Goal: Information Seeking & Learning: Learn about a topic

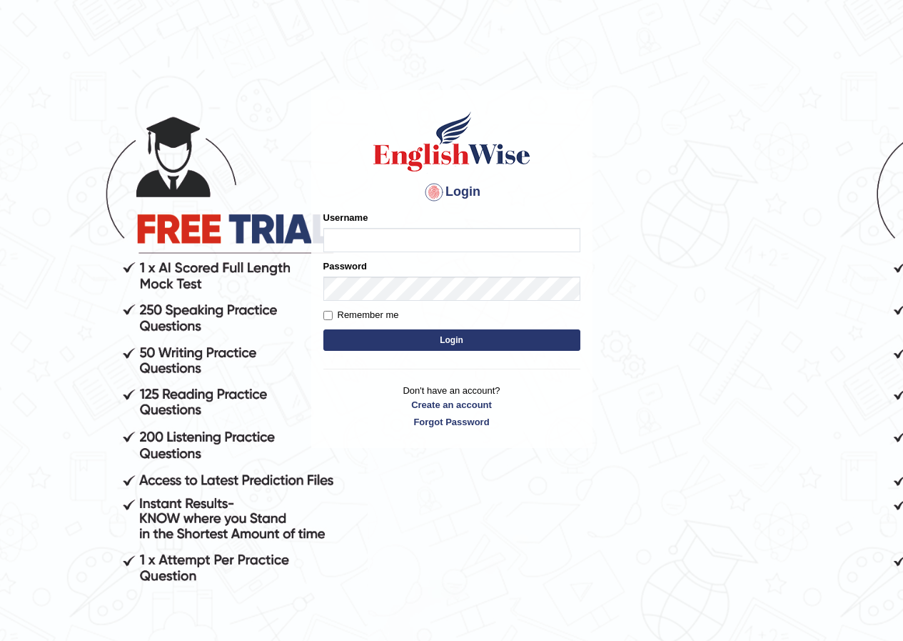
click at [533, 245] on input "Username" at bounding box center [451, 240] width 257 height 24
type input "Chinmaydp"
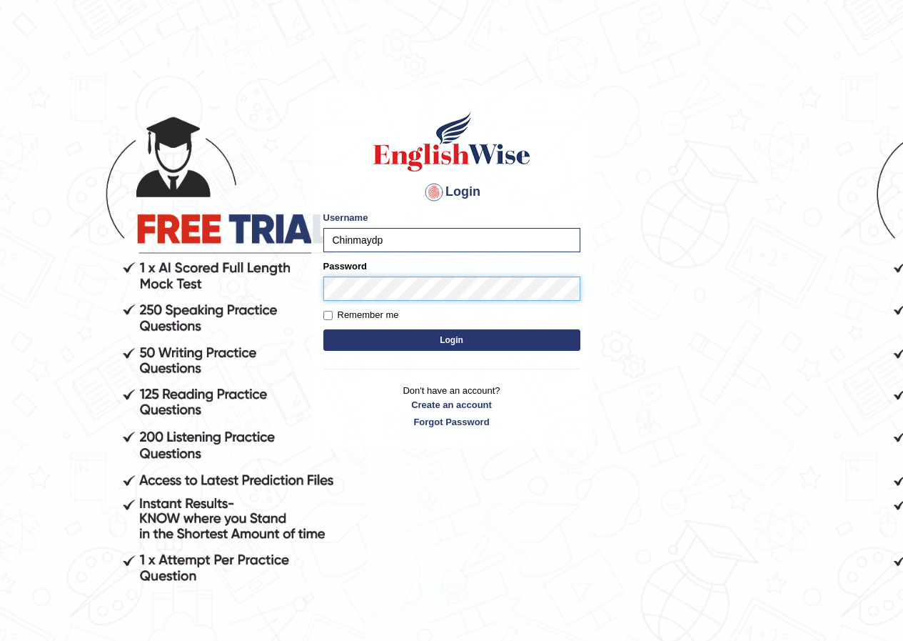
click at [323, 329] on button "Login" at bounding box center [451, 339] width 257 height 21
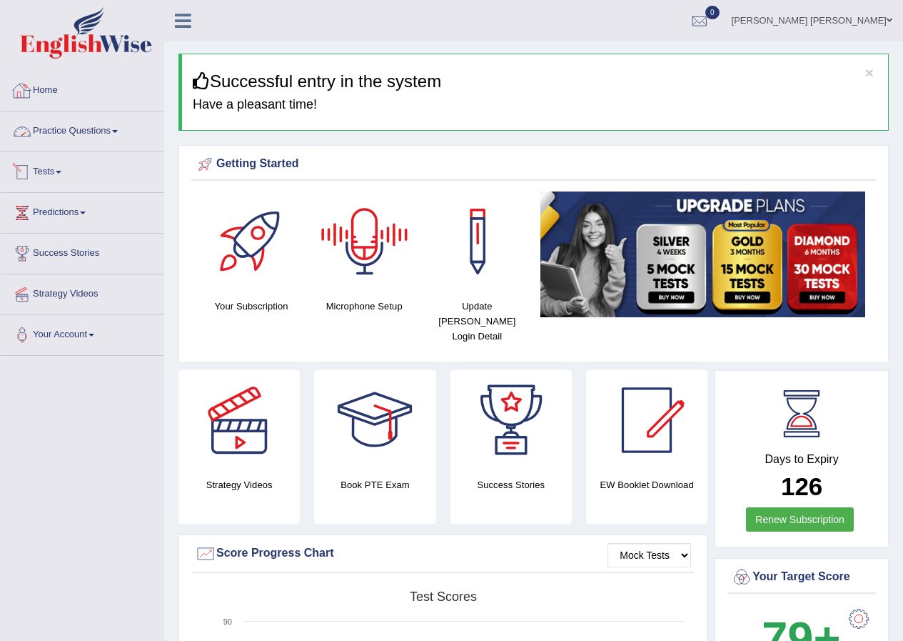
click at [95, 131] on link "Practice Questions" at bounding box center [82, 129] width 163 height 36
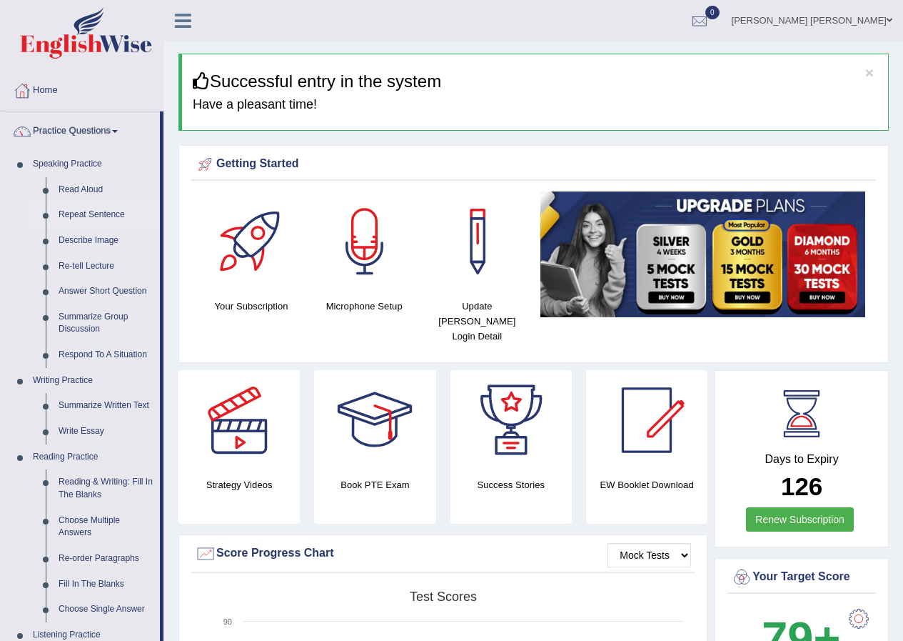
click at [74, 215] on link "Repeat Sentence" at bounding box center [106, 215] width 108 height 26
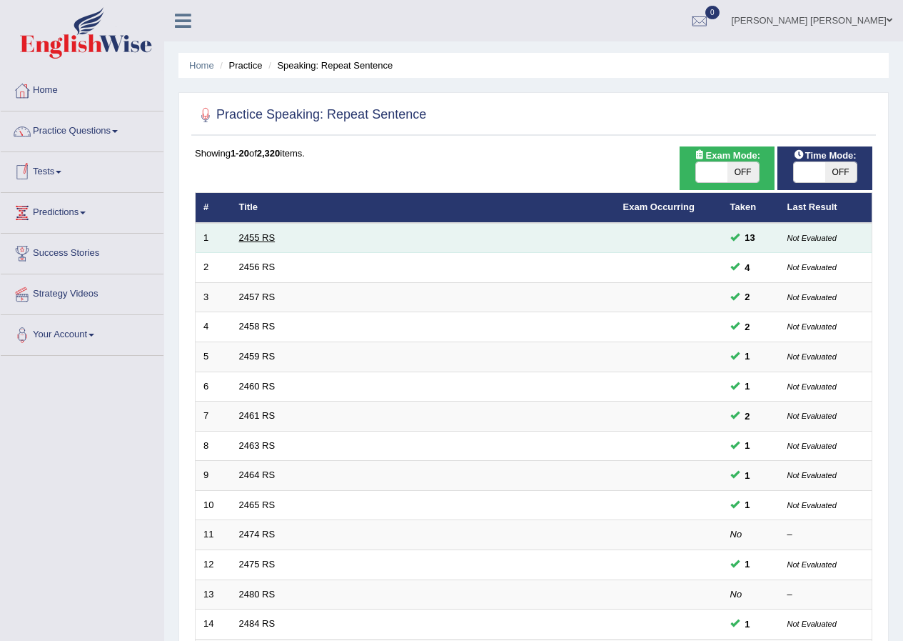
click at [273, 232] on link "2455 RS" at bounding box center [257, 237] width 36 height 11
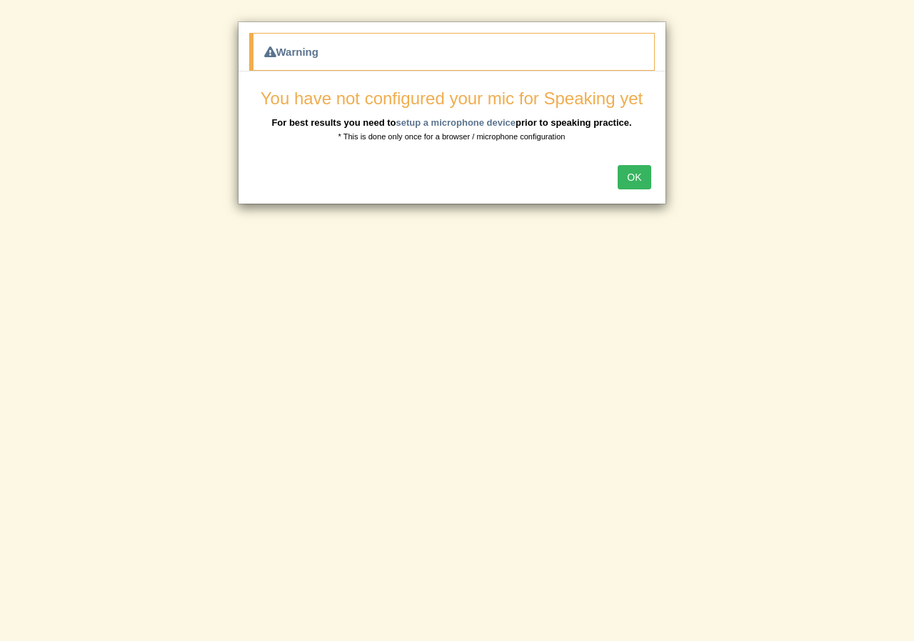
click at [642, 184] on button "OK" at bounding box center [634, 177] width 33 height 24
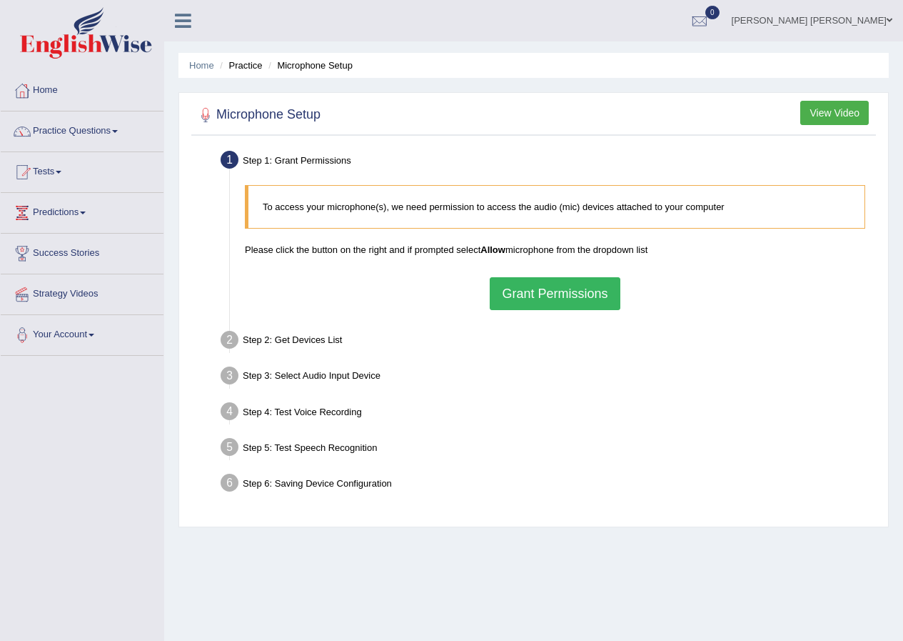
click at [594, 283] on button "Grant Permissions" at bounding box center [555, 293] width 130 height 33
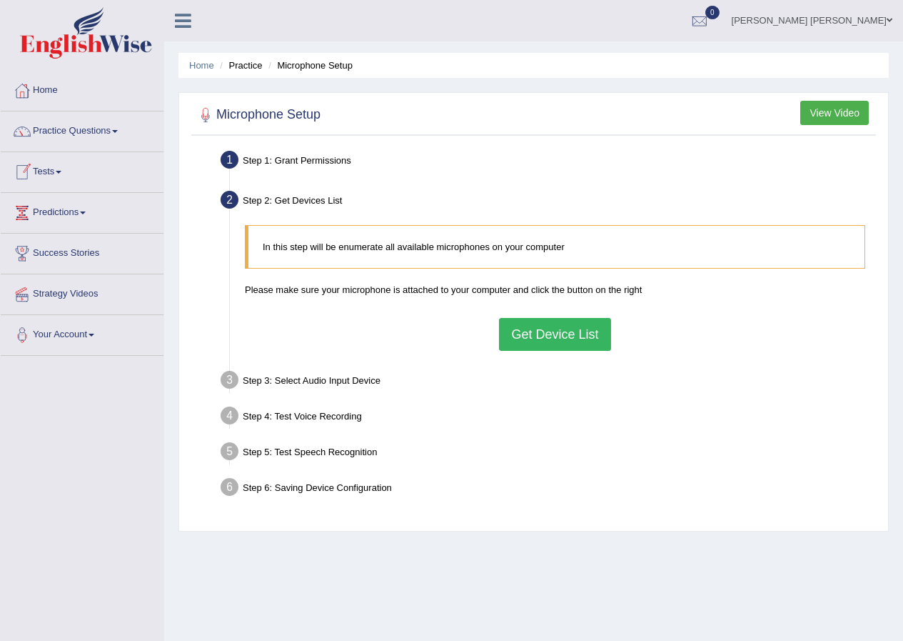
click at [497, 325] on div "In this step will be enumerate all available microphones on your computer Pleas…" at bounding box center [555, 287] width 635 height 139
click at [518, 333] on button "Get Device List" at bounding box center [554, 334] width 111 height 33
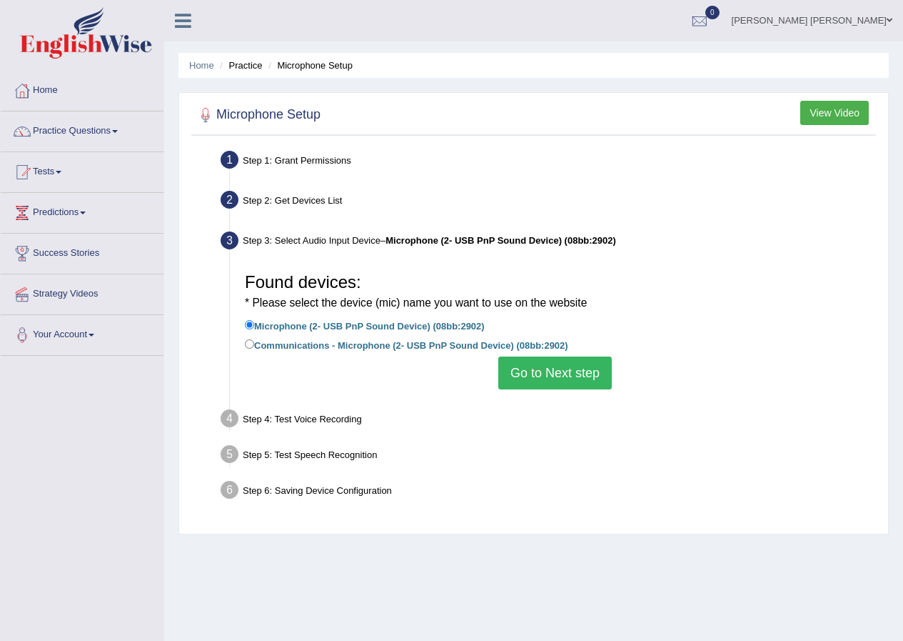
click at [519, 372] on button "Go to Next step" at bounding box center [555, 372] width 114 height 33
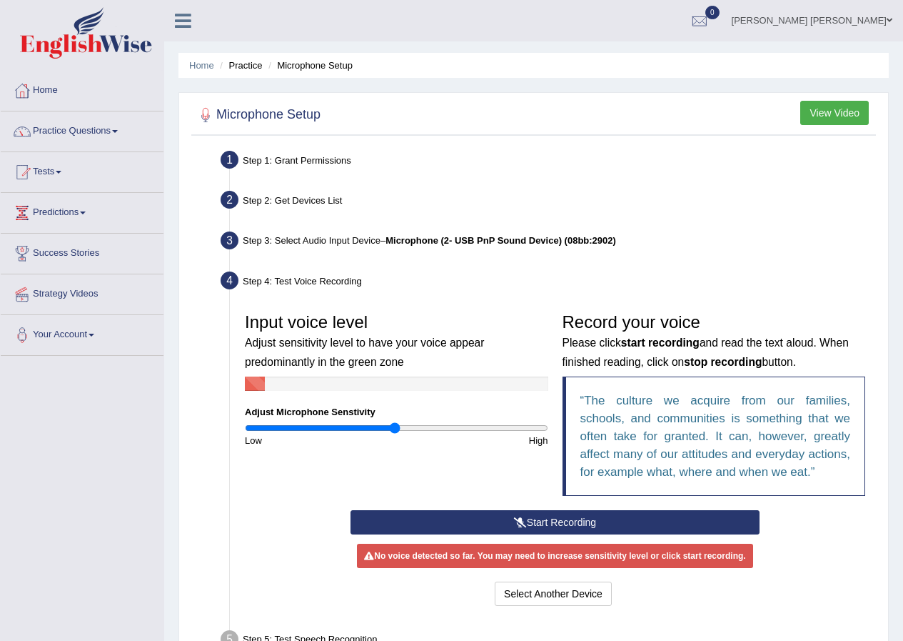
click at [486, 521] on button "Start Recording" at bounding box center [555, 522] width 409 height 24
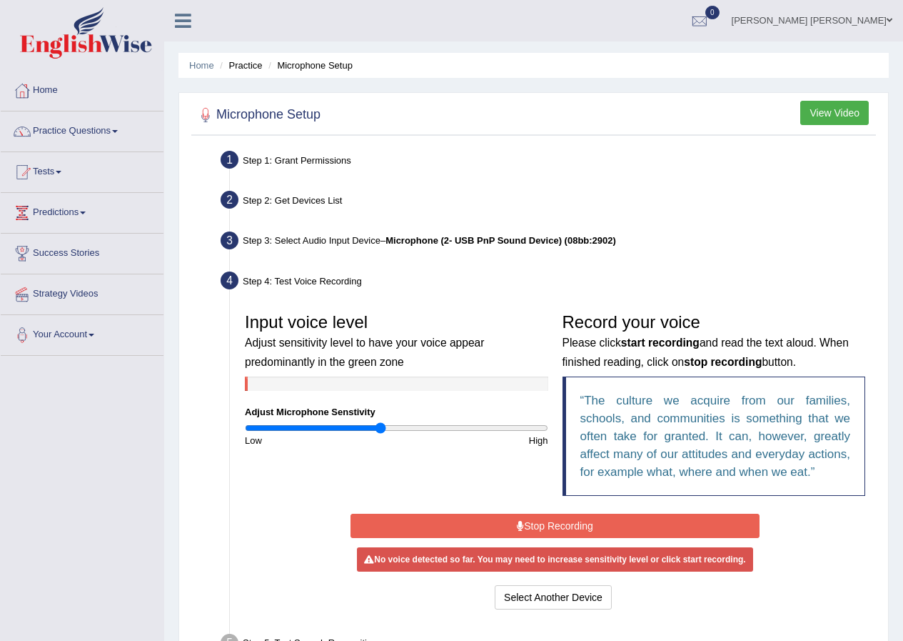
type input "0.9"
click at [381, 429] on input "range" at bounding box center [396, 427] width 303 height 11
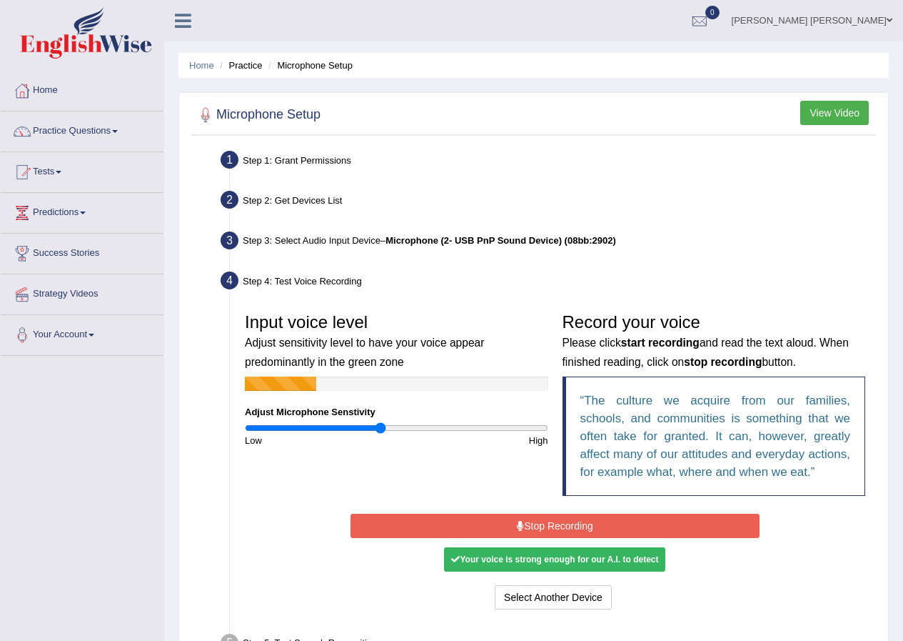
click at [437, 549] on div "Start Recording Stop Recording Note: Please listen to the recording till the en…" at bounding box center [554, 561] width 423 height 103
click at [466, 531] on button "Stop Recording" at bounding box center [555, 525] width 409 height 24
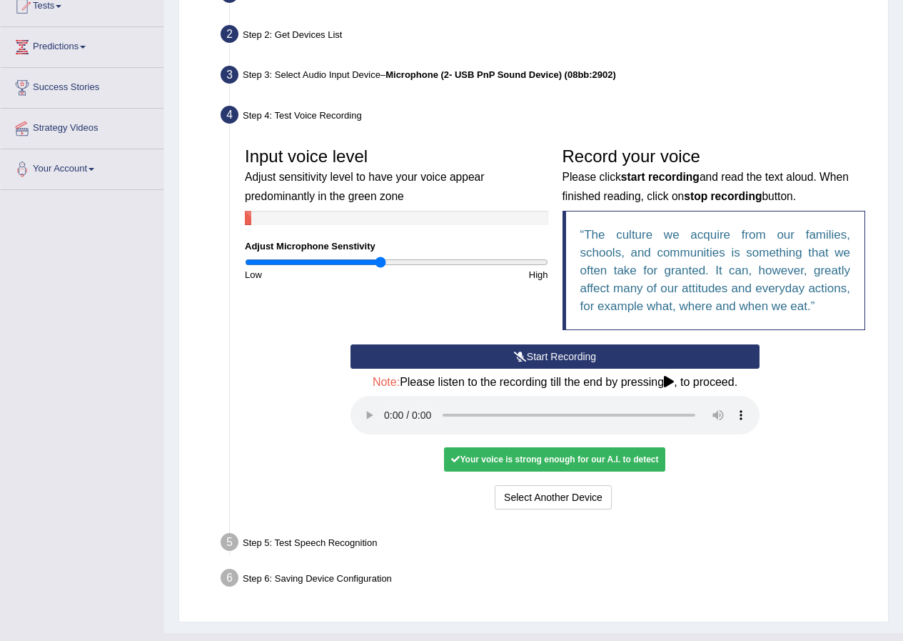
scroll to position [194, 0]
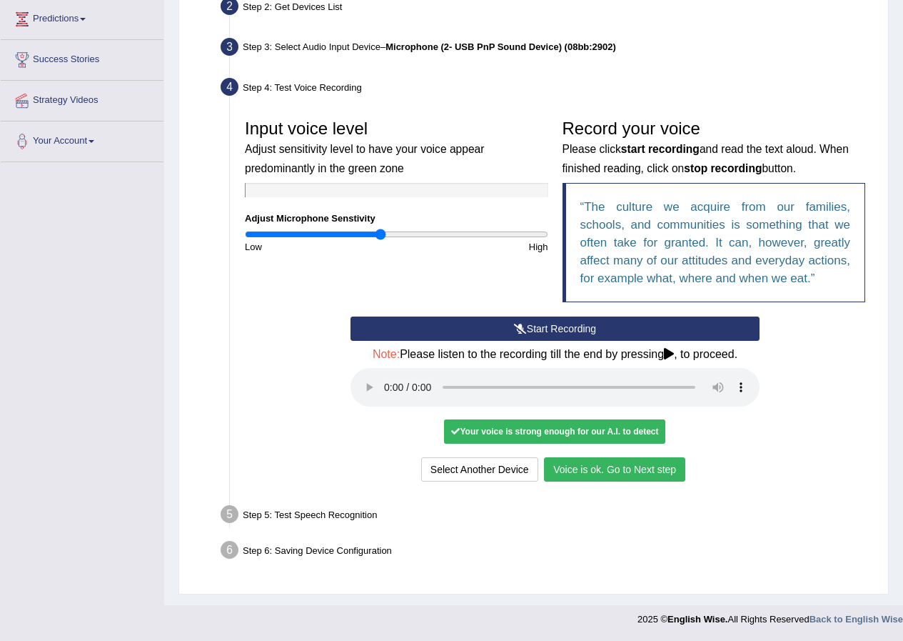
click at [636, 467] on button "Voice is ok. Go to Next step" at bounding box center [614, 469] width 141 height 24
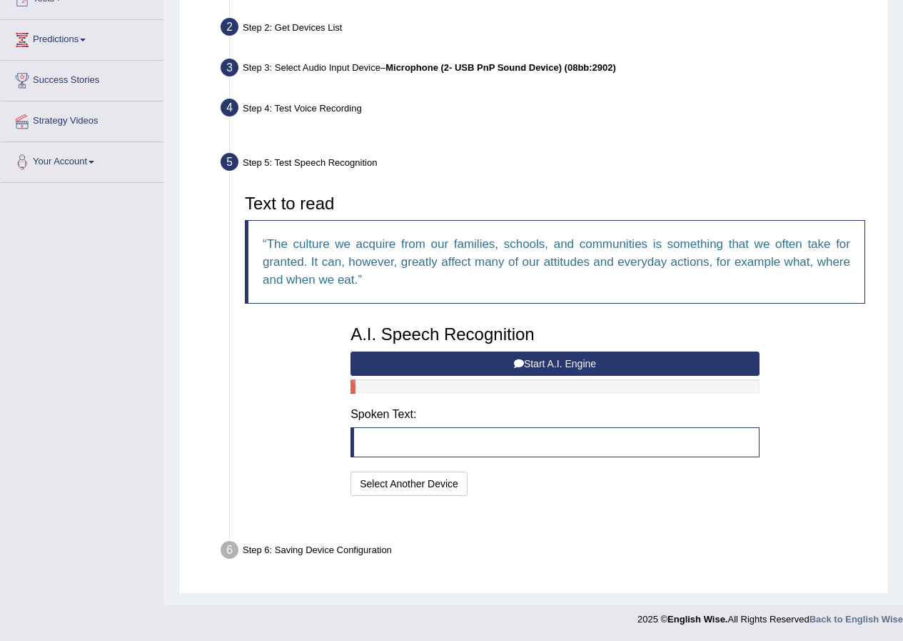
scroll to position [138, 0]
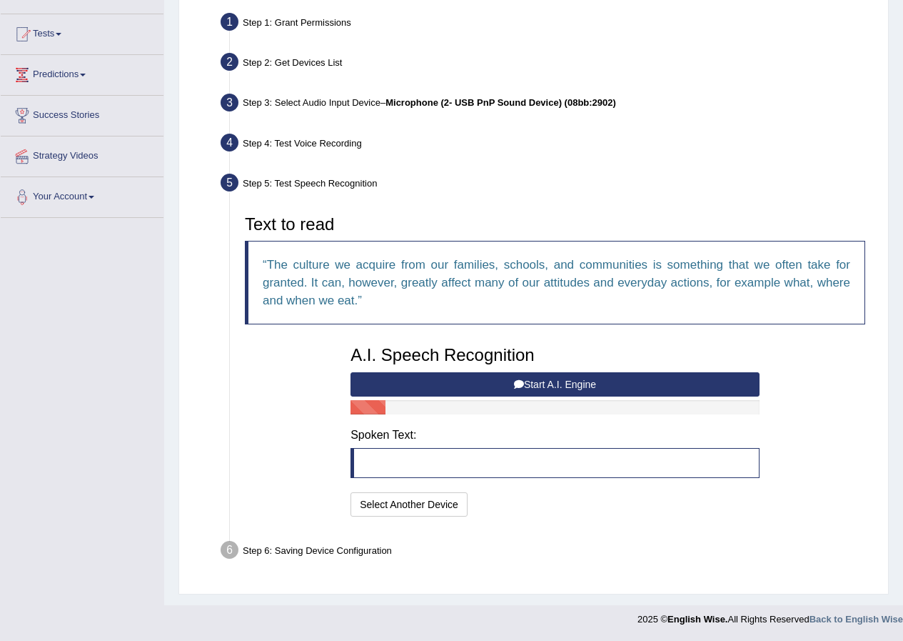
click at [491, 384] on button "Start A.I. Engine" at bounding box center [555, 384] width 409 height 24
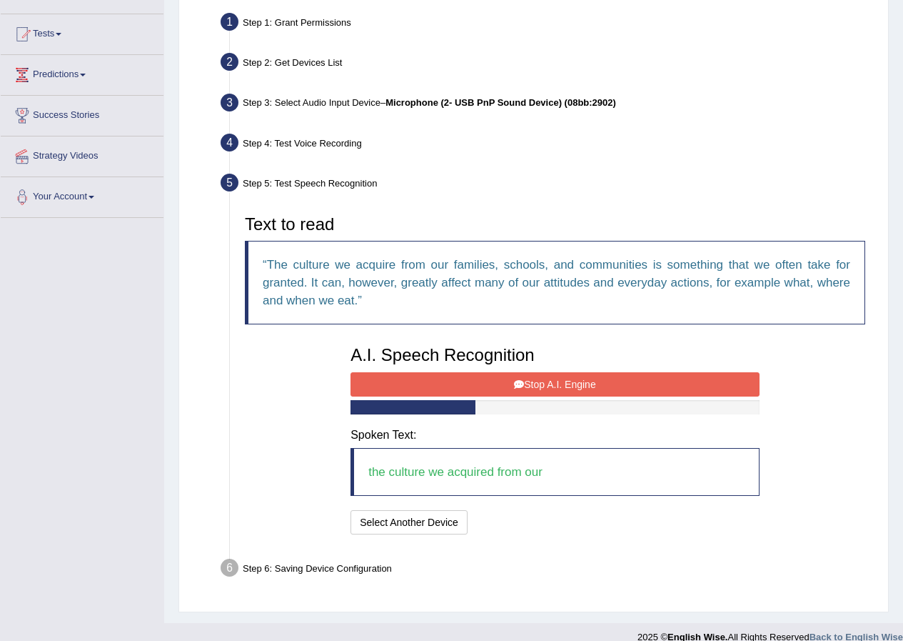
click at [493, 384] on button "Stop A.I. Engine" at bounding box center [555, 384] width 409 height 24
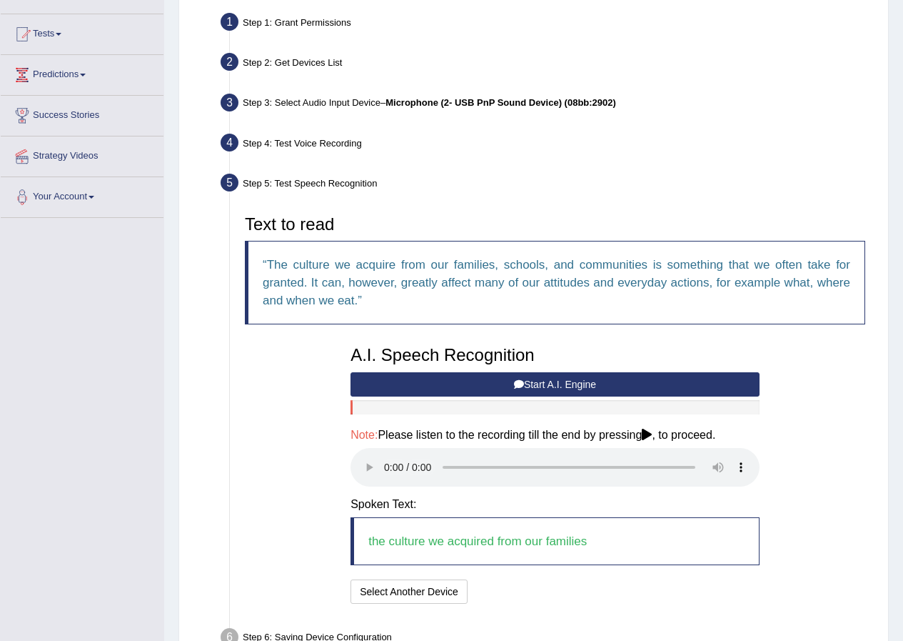
scroll to position [225, 0]
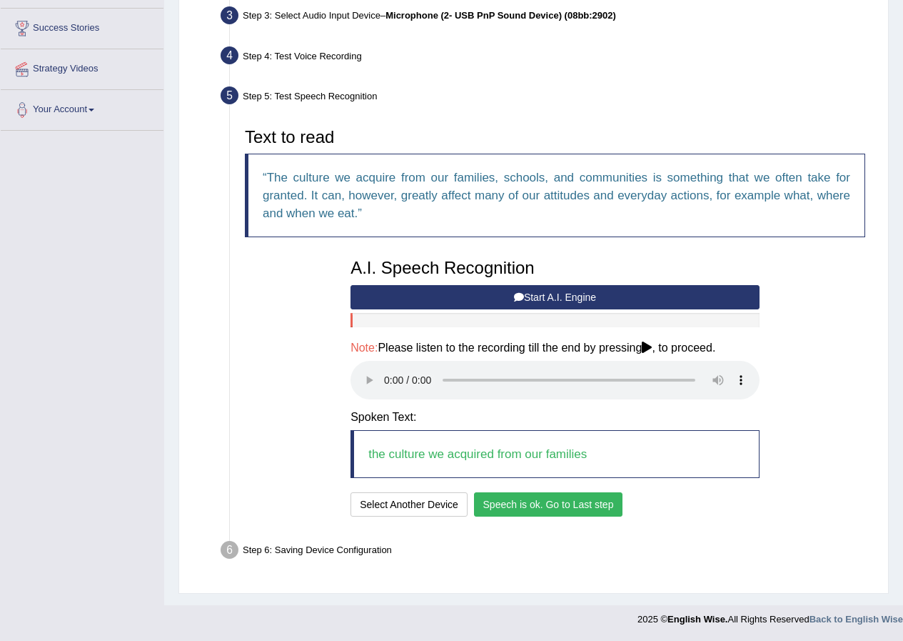
click at [535, 502] on button "Speech is ok. Go to Last step" at bounding box center [548, 504] width 149 height 24
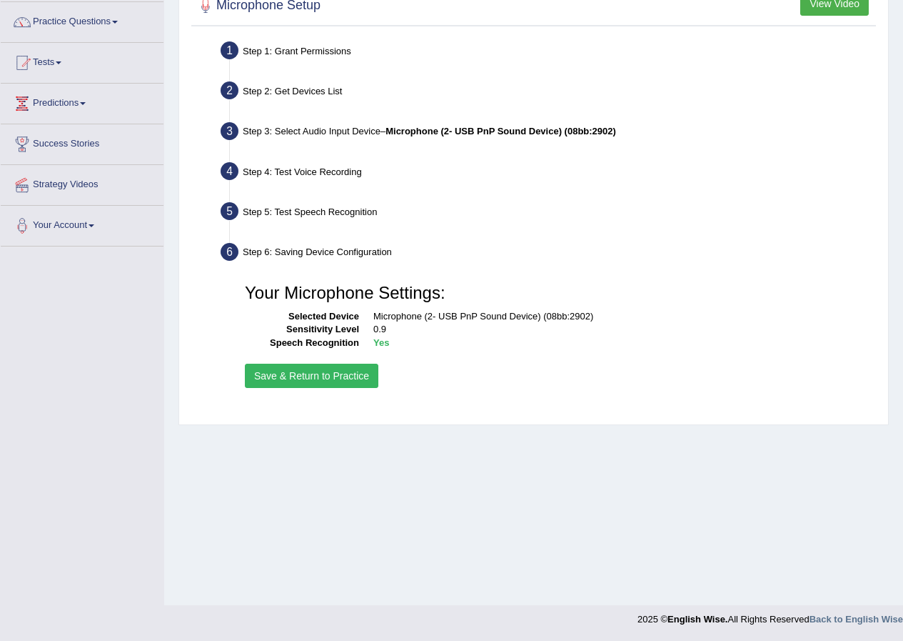
click at [363, 379] on button "Save & Return to Practice" at bounding box center [312, 375] width 134 height 24
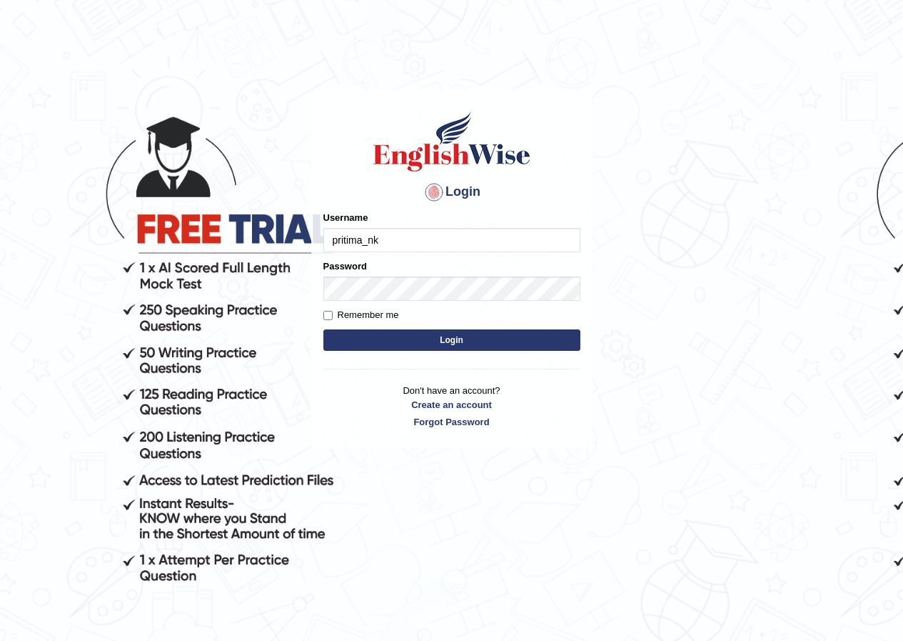
type input "pritima_nk"
click at [323, 329] on button "Login" at bounding box center [451, 339] width 257 height 21
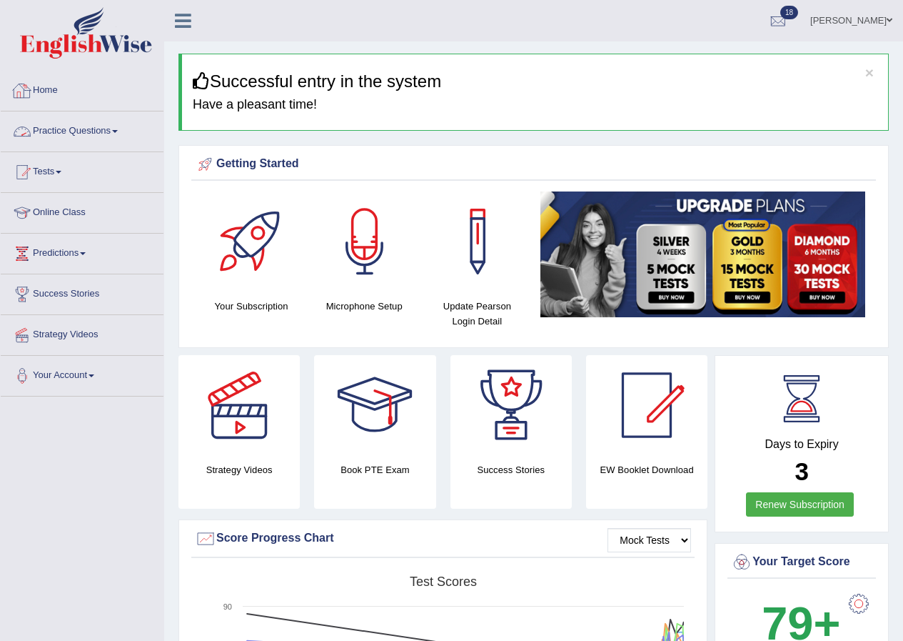
click at [95, 138] on link "Practice Questions" at bounding box center [82, 129] width 163 height 36
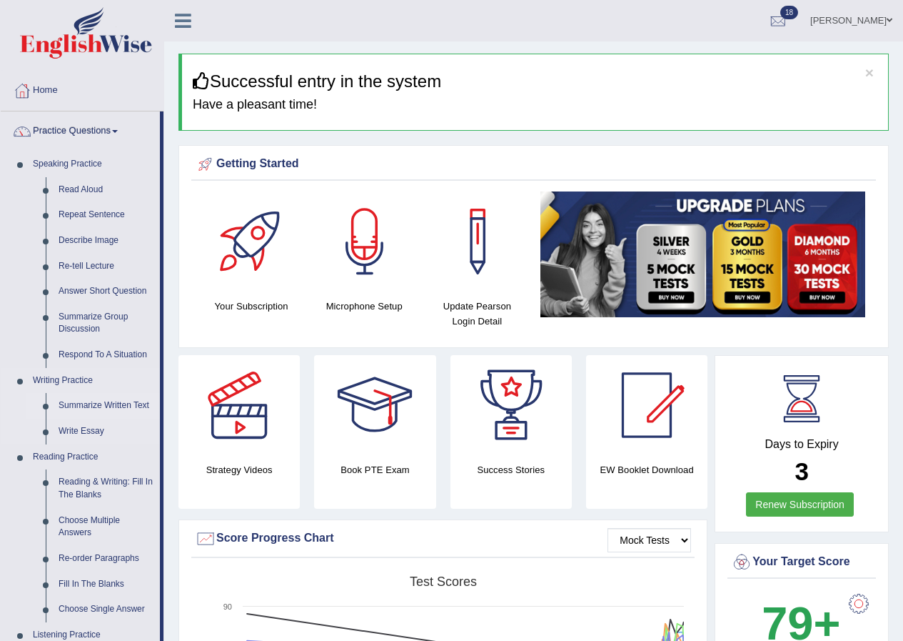
click at [100, 406] on link "Summarize Written Text" at bounding box center [106, 406] width 108 height 26
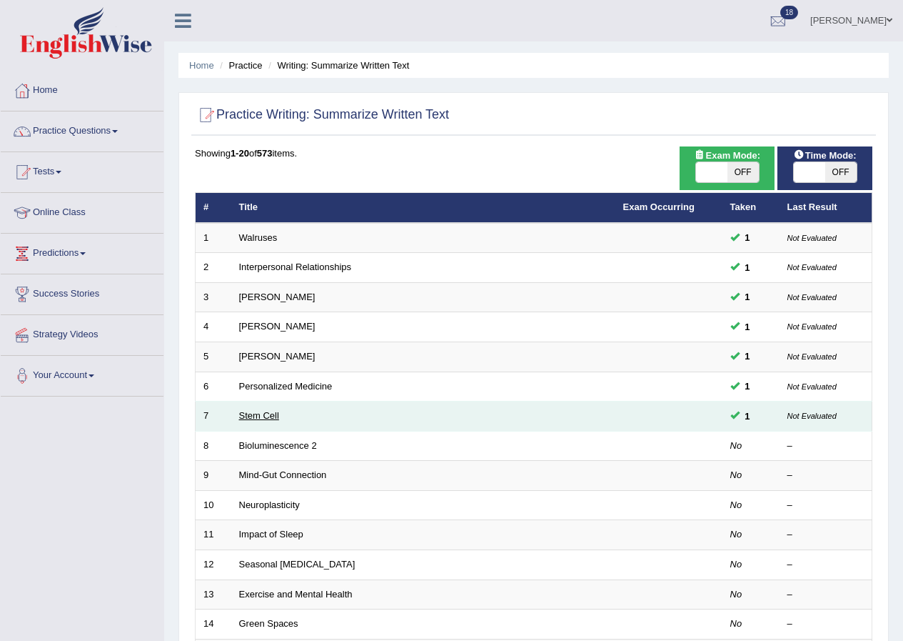
click at [257, 412] on link "Stem Cell" at bounding box center [259, 415] width 40 height 11
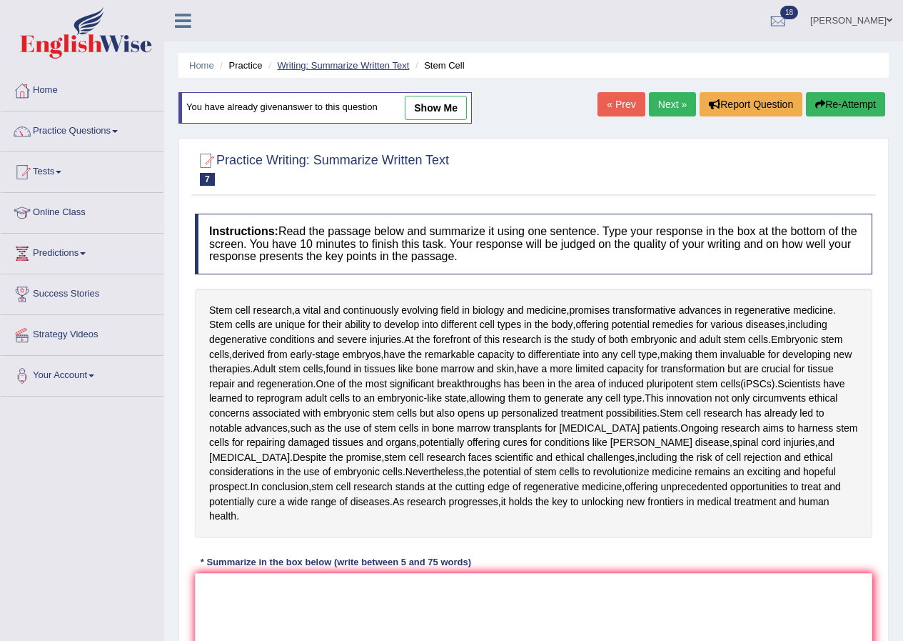
click at [319, 66] on link "Writing: Summarize Written Text" at bounding box center [343, 65] width 132 height 11
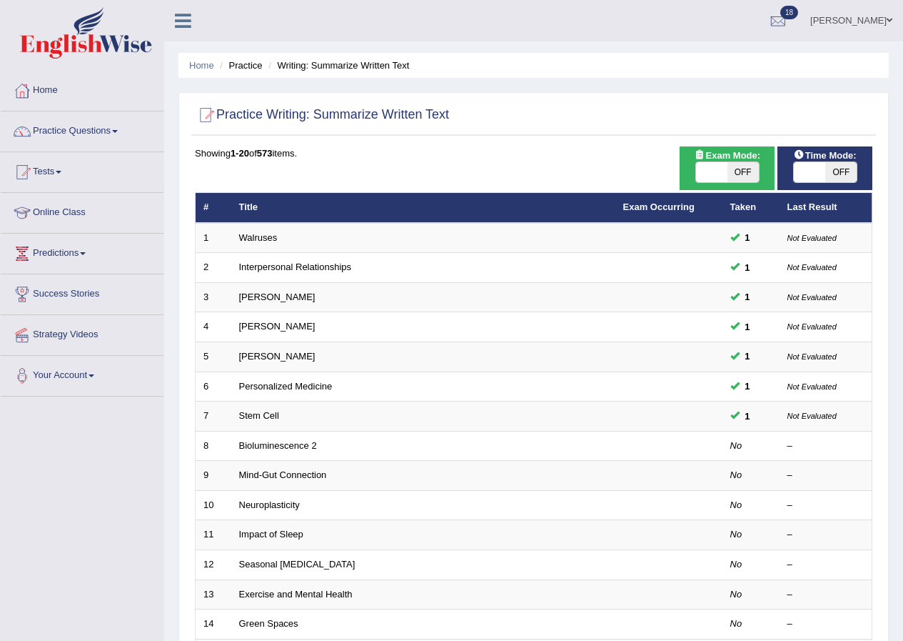
click at [845, 179] on span "OFF" at bounding box center [840, 172] width 31 height 20
checkbox input "true"
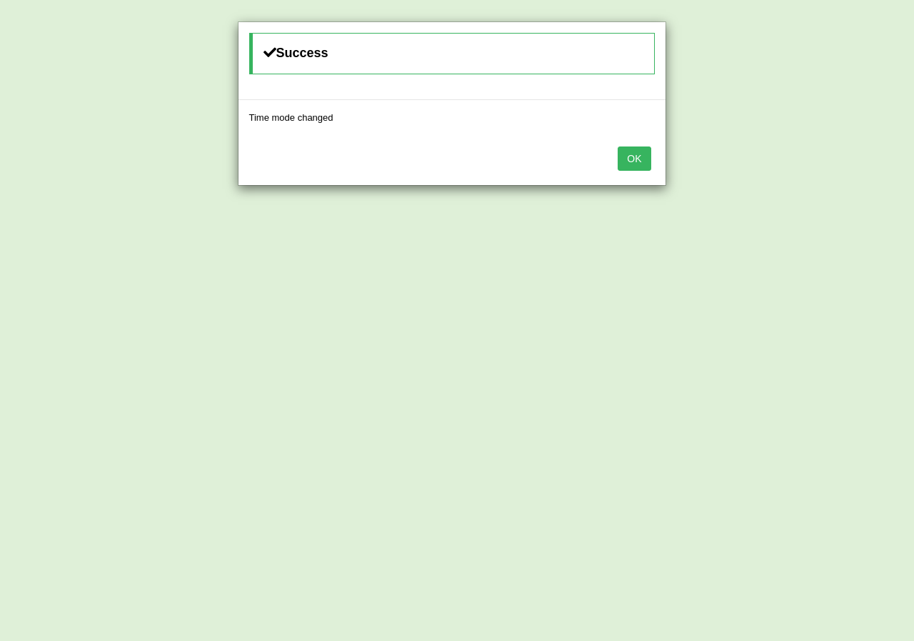
click at [628, 159] on button "OK" at bounding box center [634, 158] width 33 height 24
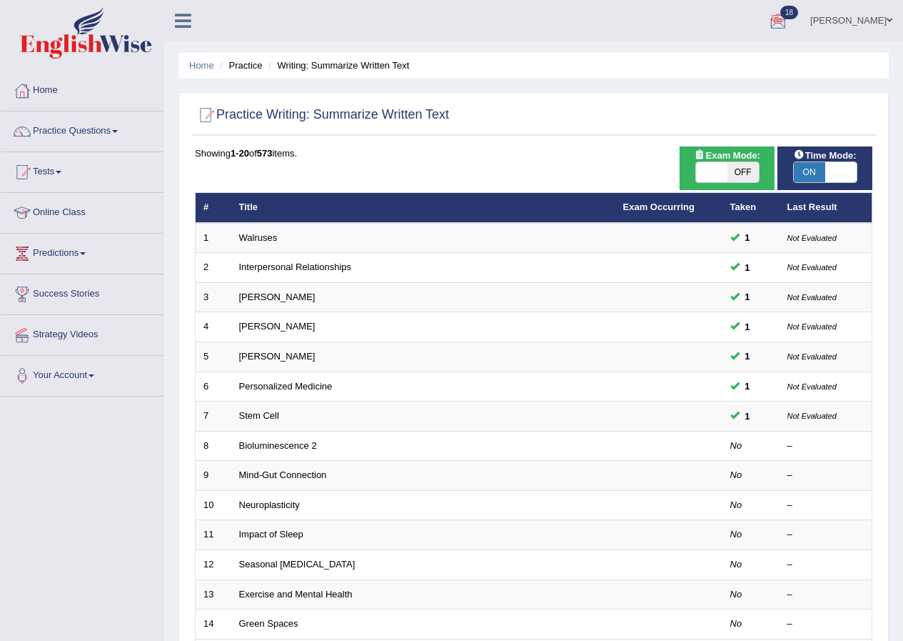
click at [744, 172] on span "OFF" at bounding box center [743, 172] width 31 height 20
checkbox input "true"
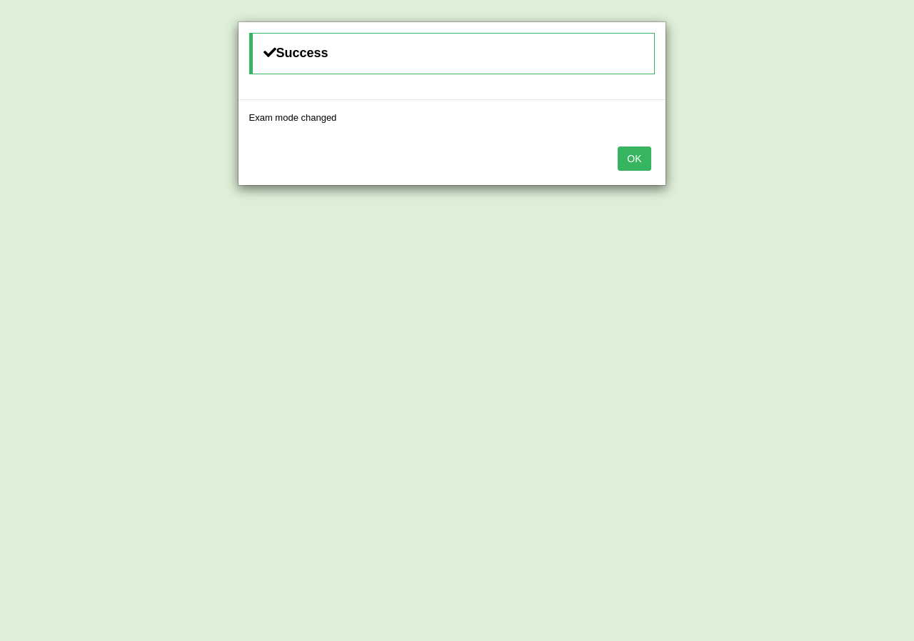
click at [621, 164] on button "OK" at bounding box center [634, 158] width 33 height 24
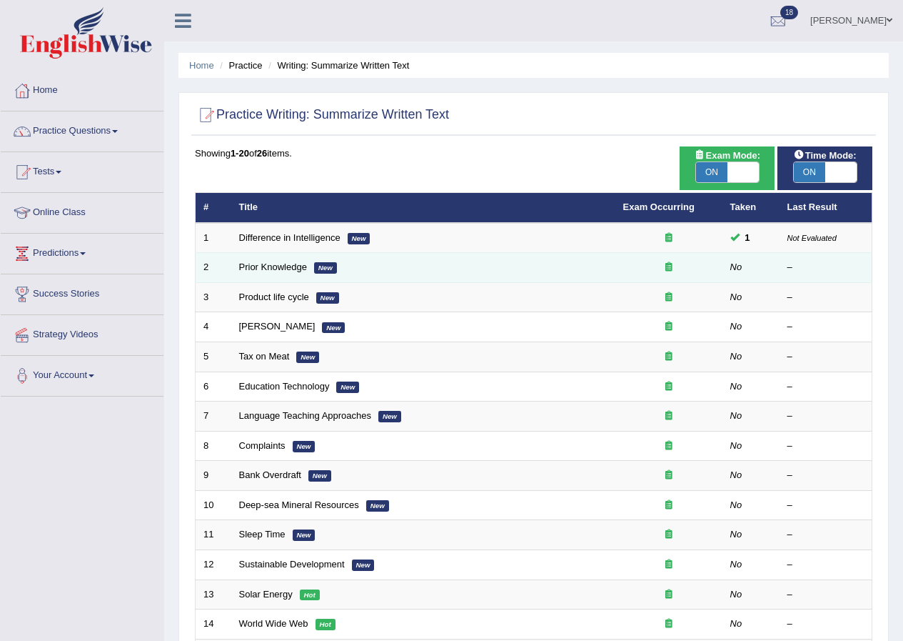
click at [268, 274] on td "Prior Knowledge New" at bounding box center [423, 268] width 384 height 30
click at [277, 267] on link "Prior Knowledge" at bounding box center [273, 266] width 68 height 11
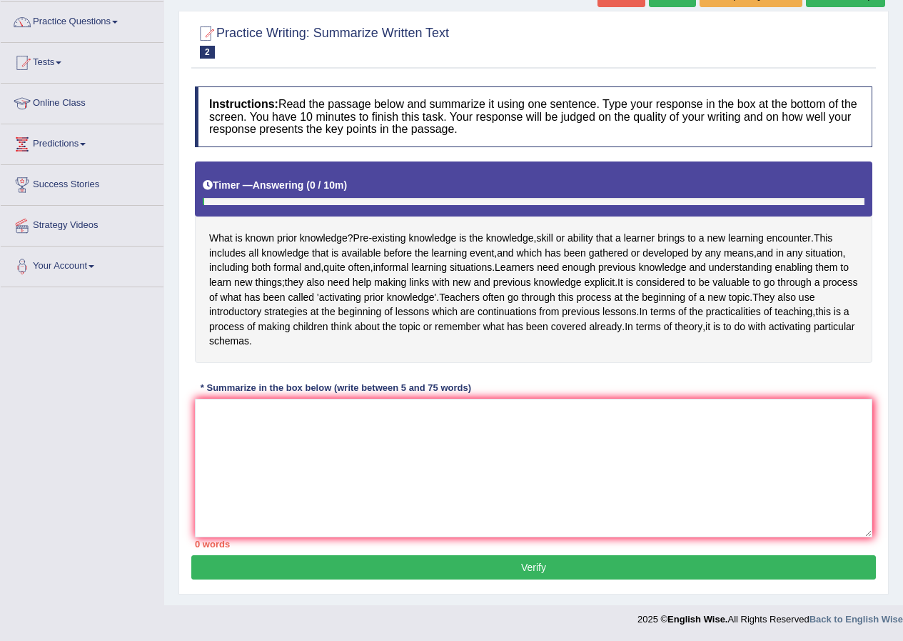
scroll to position [124, 0]
click at [371, 418] on textarea at bounding box center [534, 467] width 678 height 139
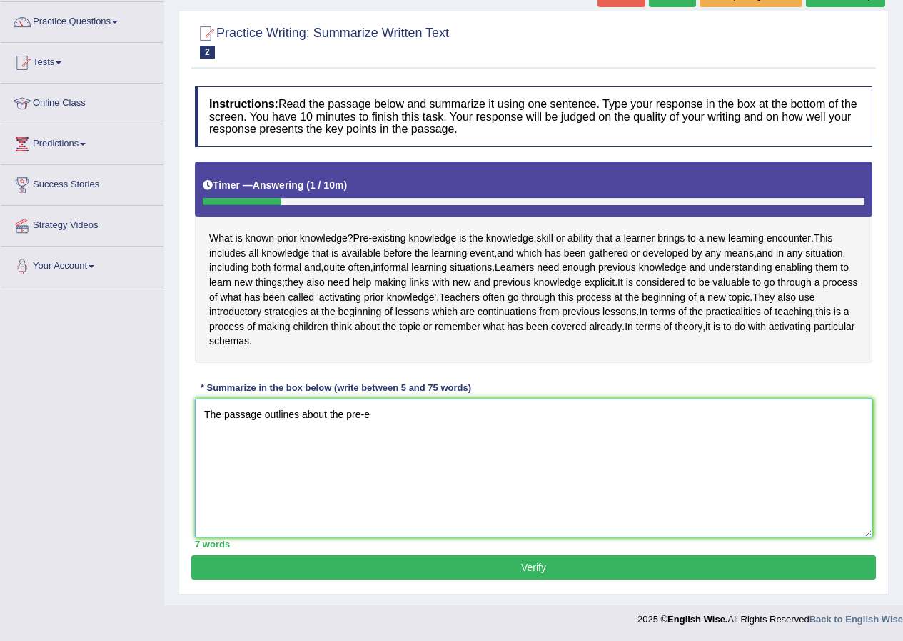
click at [371, 417] on textarea "The passage outlines about the pre-e" at bounding box center [534, 467] width 678 height 139
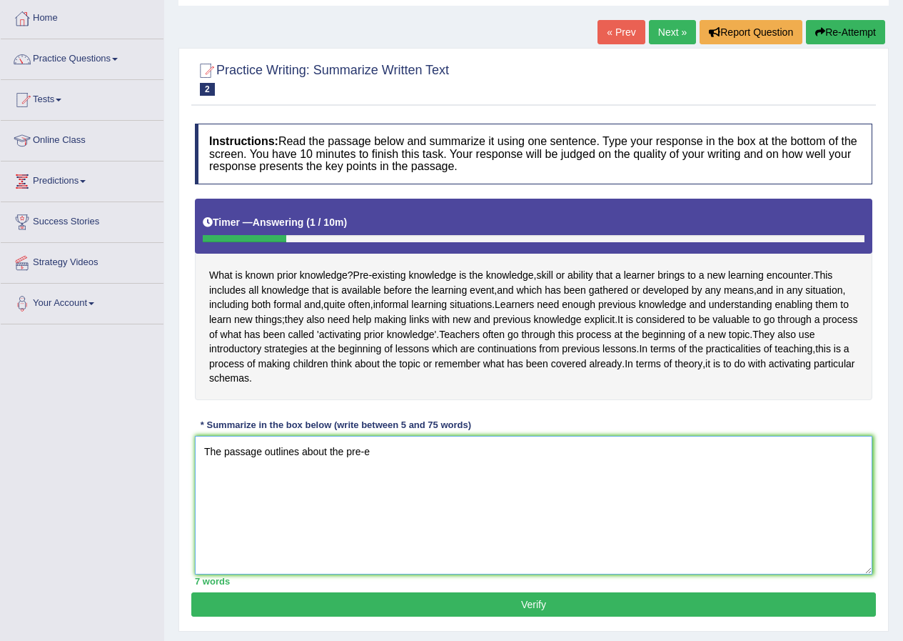
scroll to position [0, 0]
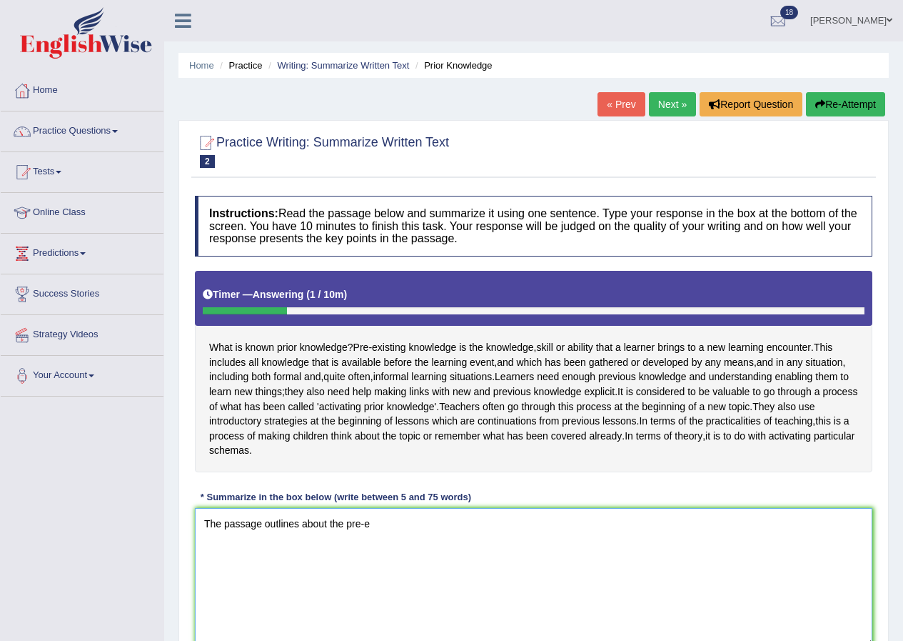
type textarea "The passage outlines about the pre-e"
click at [835, 119] on div "« Prev Next » Report Question Re-Attempt" at bounding box center [743, 106] width 291 height 28
click at [845, 95] on button "Re-Attempt" at bounding box center [845, 104] width 79 height 24
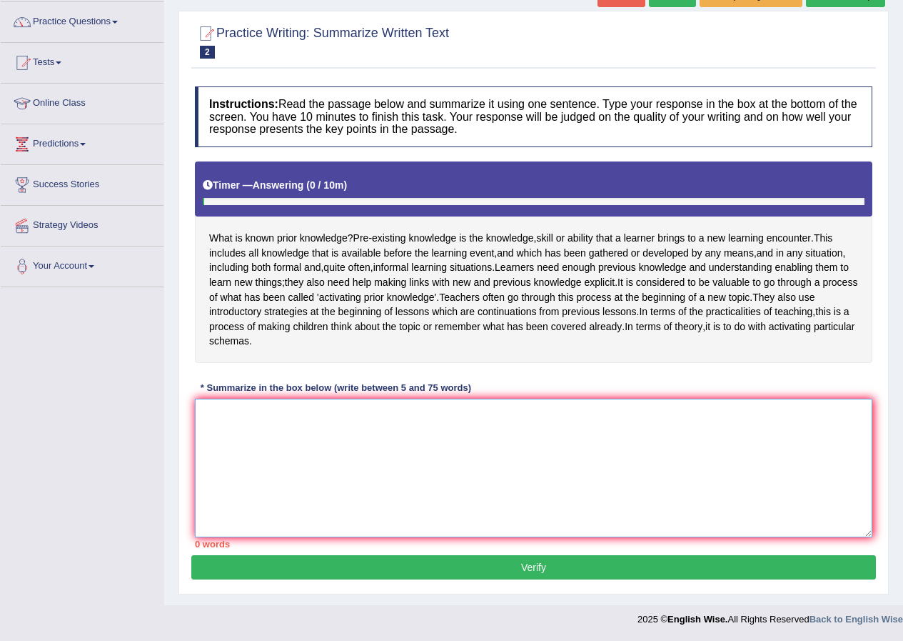
click at [349, 426] on textarea at bounding box center [534, 467] width 678 height 139
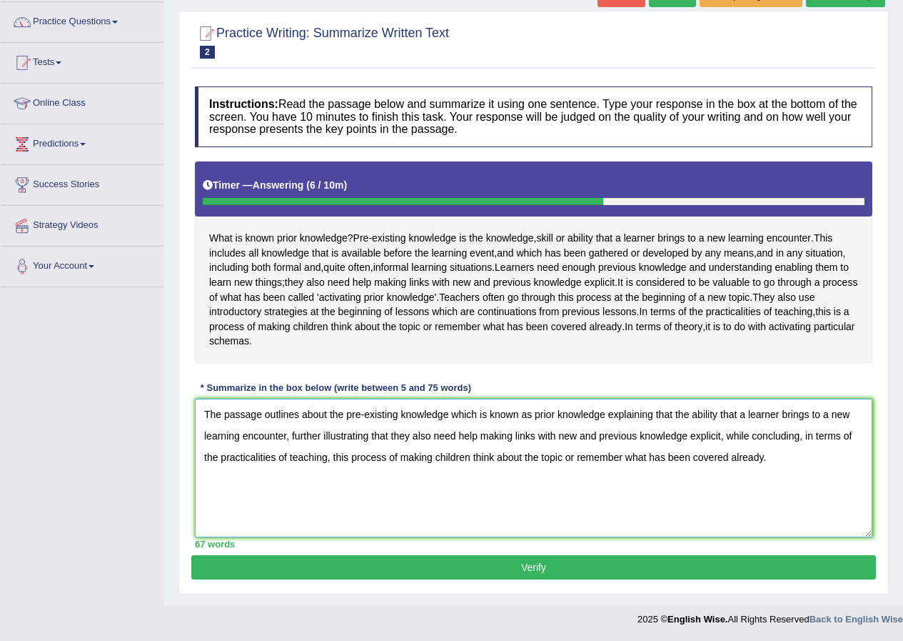
click at [350, 456] on textarea "The passage outlines about the pre-existing knowledge which is known as prior k…" at bounding box center [534, 467] width 678 height 139
type textarea "The passage outlines about the pre-existing knowledge which is known as prior k…"
click at [430, 561] on button "Verify" at bounding box center [533, 567] width 685 height 24
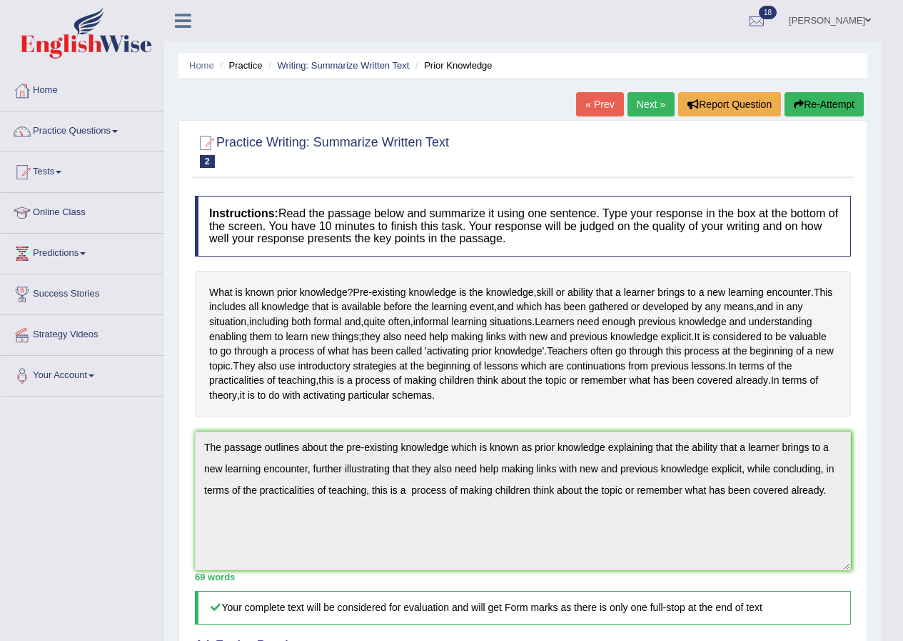
click at [646, 102] on link "Next »" at bounding box center [651, 104] width 47 height 24
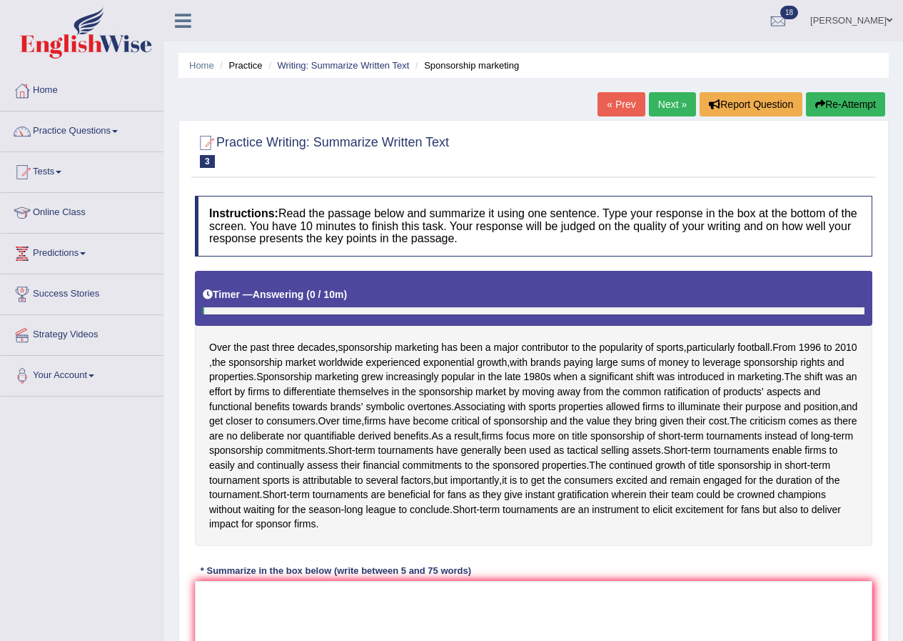
click at [383, 581] on textarea at bounding box center [534, 650] width 678 height 139
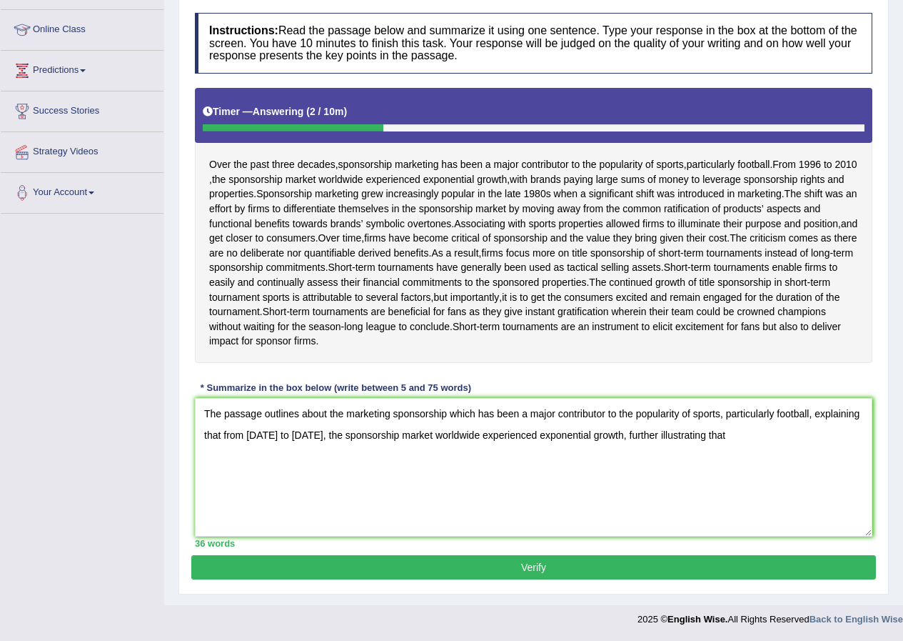
click at [611, 436] on textarea "The passage outlines about the marketing sponsorship which has been a major con…" at bounding box center [534, 467] width 678 height 139
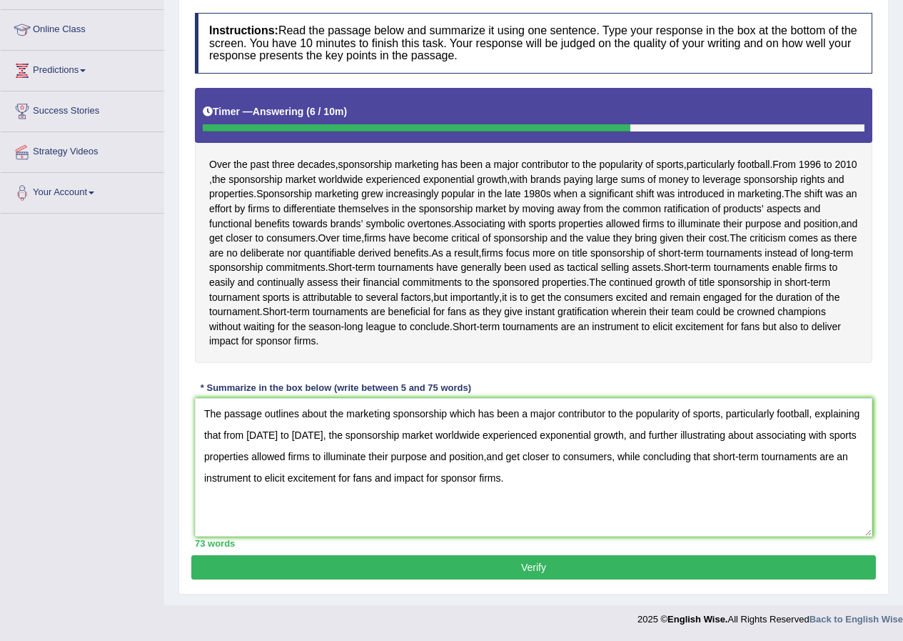
click at [488, 456] on textarea "The passage outlines about the marketing sponsorship which has been a major con…" at bounding box center [534, 467] width 678 height 139
type textarea "The passage outlines about the marketing sponsorship which has been a major con…"
click at [468, 568] on button "Verify" at bounding box center [533, 567] width 685 height 24
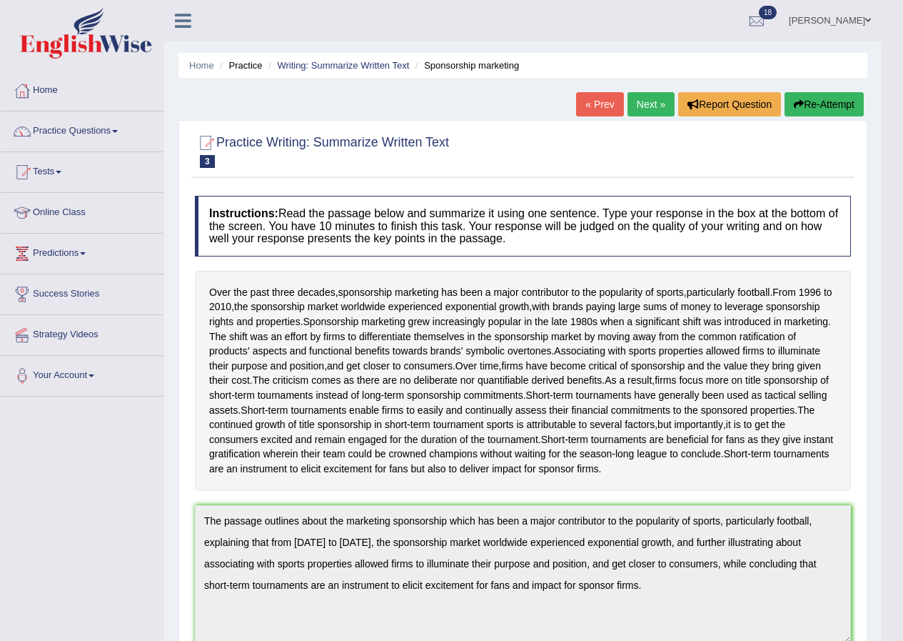
click at [651, 106] on link "Next »" at bounding box center [651, 104] width 47 height 24
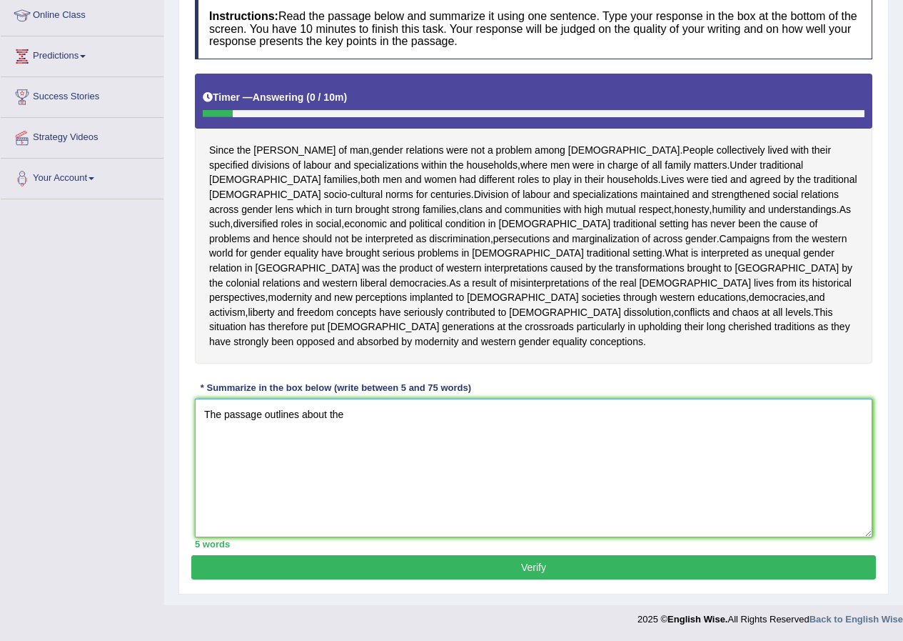
click at [573, 488] on textarea "The passage outlines about the" at bounding box center [534, 467] width 678 height 139
click at [368, 417] on textarea "The passage outlines about the" at bounding box center [534, 467] width 678 height 139
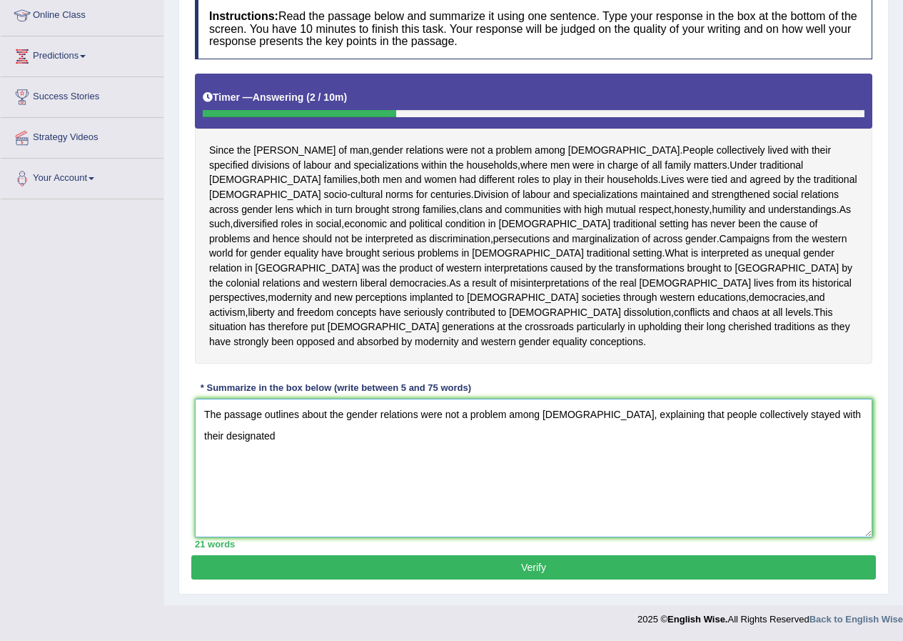
click at [862, 413] on textarea "The passage outlines about the gender relations were not a problem among Africa…" at bounding box center [534, 467] width 678 height 139
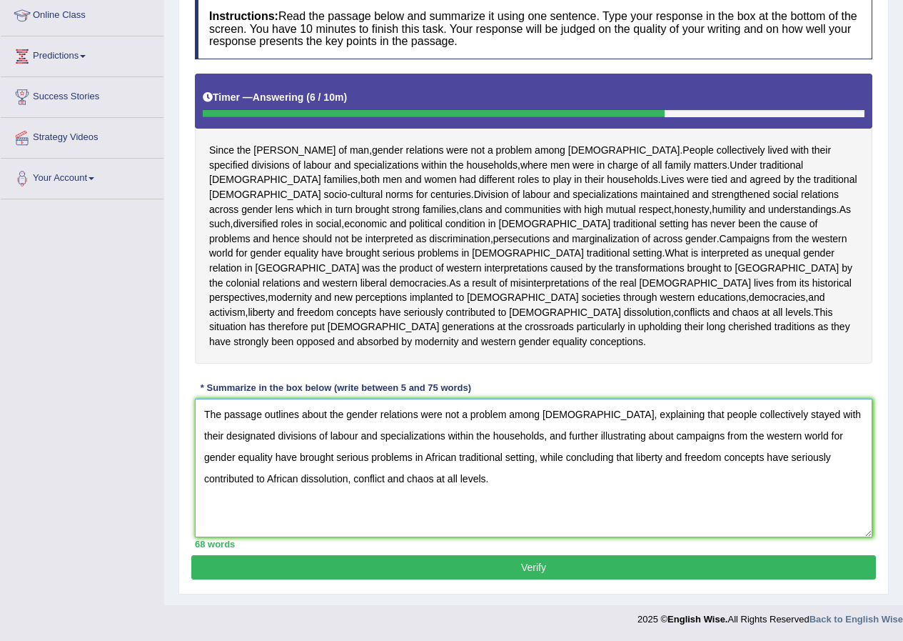
click at [287, 481] on textarea "The passage outlines about the gender relations were not a problem among Africa…" at bounding box center [534, 467] width 678 height 139
type textarea "The passage outlines about the gender relations were not a problem among Africa…"
click at [457, 571] on button "Verify" at bounding box center [533, 567] width 685 height 24
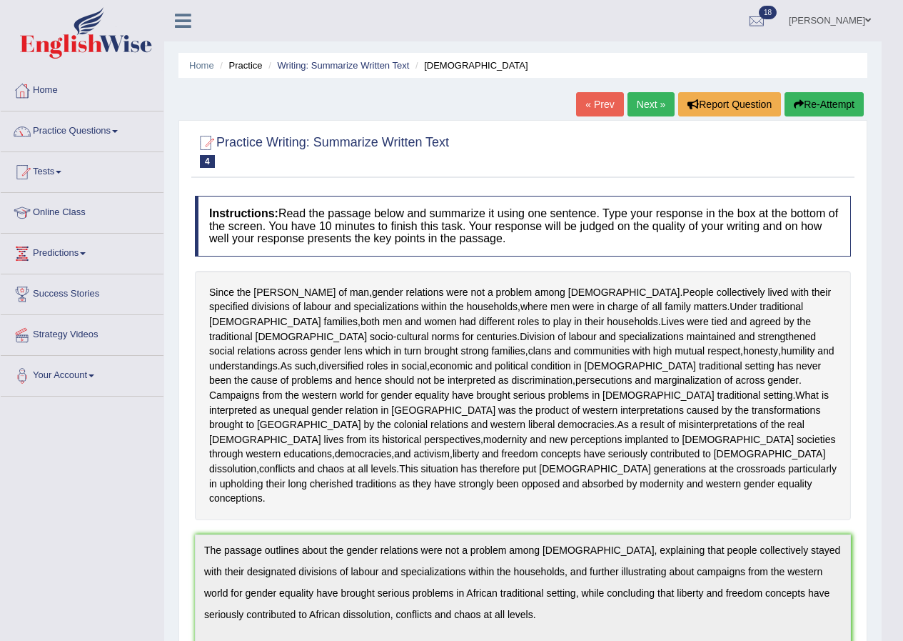
click at [645, 111] on link "Next »" at bounding box center [651, 104] width 47 height 24
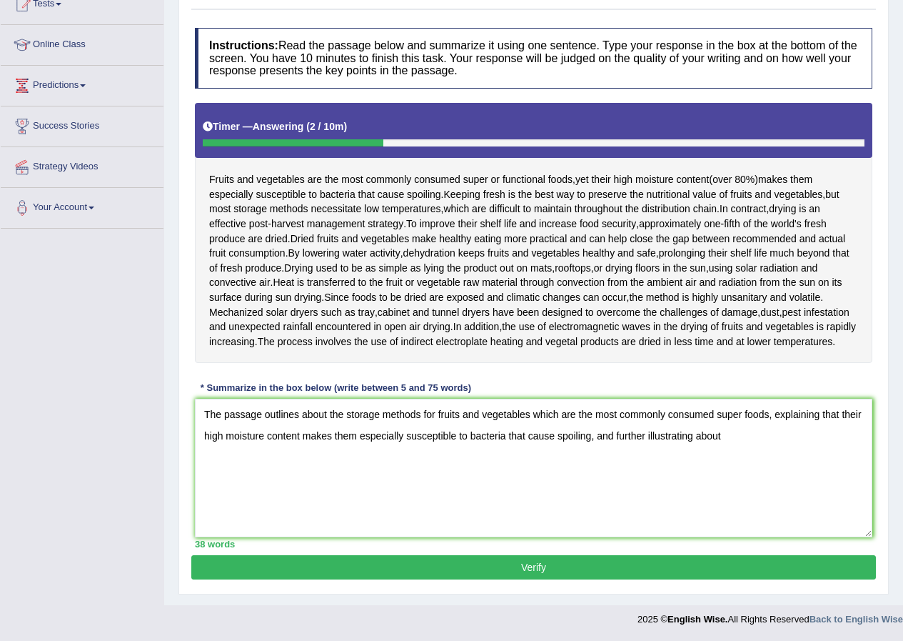
click at [327, 417] on textarea "The passage outlines about the storage methods for fruits and vegetables which …" at bounding box center [534, 467] width 678 height 139
click at [708, 433] on textarea "The passage outlines the storage methods for fruits and vegetables which are th…" at bounding box center [534, 467] width 678 height 139
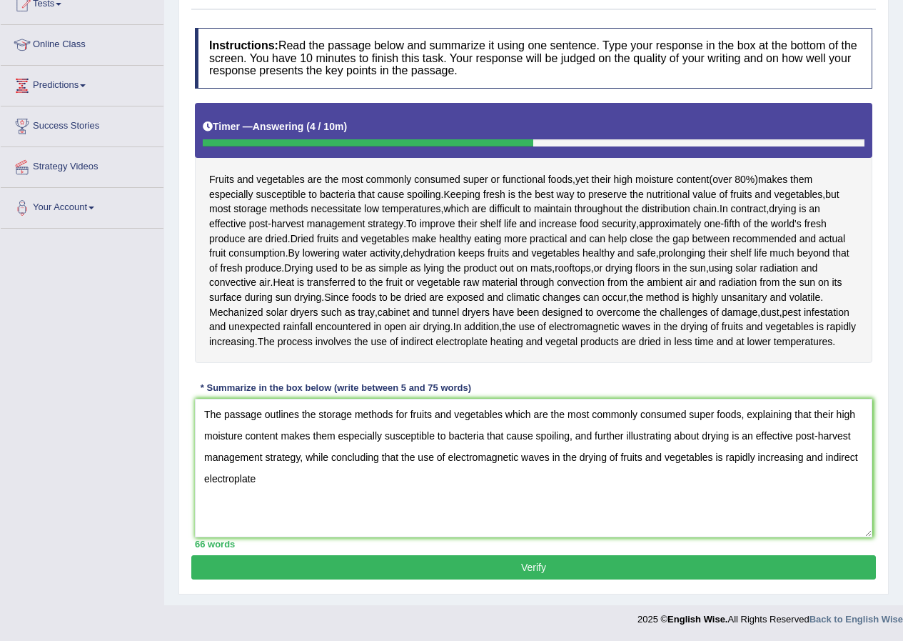
click at [824, 460] on textarea "The passage outlines the storage methods for fruits and vegetables which are th…" at bounding box center [534, 467] width 678 height 139
click at [308, 477] on textarea "The passage outlines the storage methods for fruits and vegetables which are th…" at bounding box center [534, 467] width 678 height 139
type textarea "The passage outlines the storage methods for fruits and vegetables which are th…"
click at [451, 561] on button "Verify" at bounding box center [533, 567] width 685 height 24
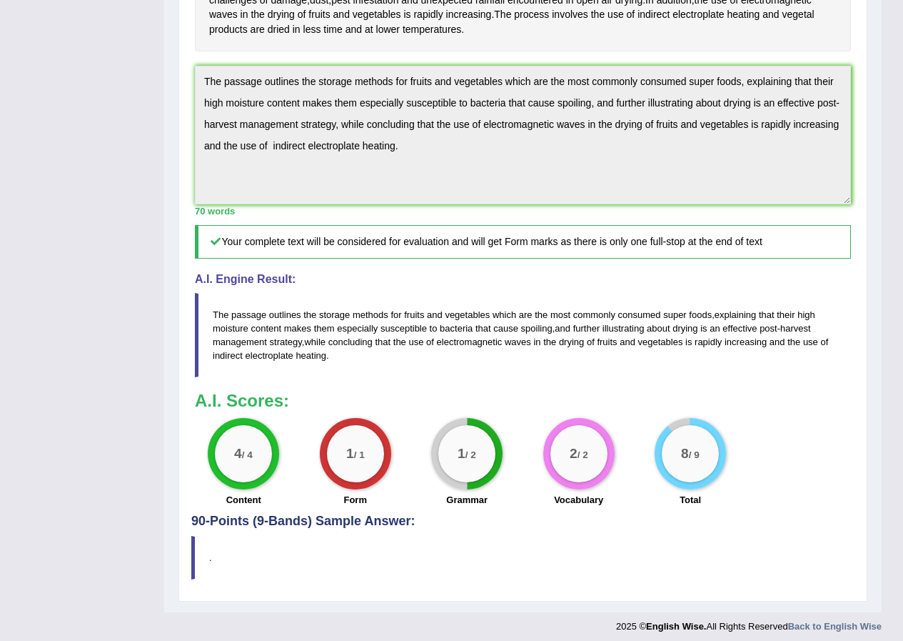
scroll to position [446, 0]
